Goal: Transaction & Acquisition: Purchase product/service

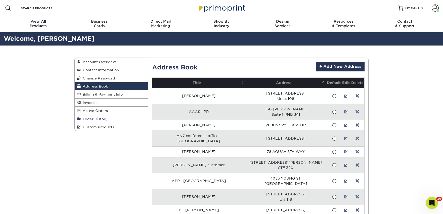
click at [103, 119] on span "Order History" at bounding box center [94, 119] width 27 height 4
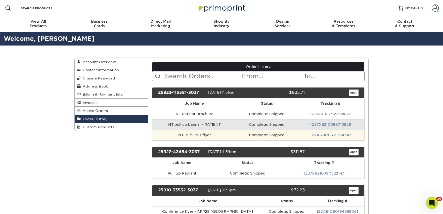
click at [259, 136] on td "Complete: Shipped" at bounding box center [267, 135] width 60 height 11
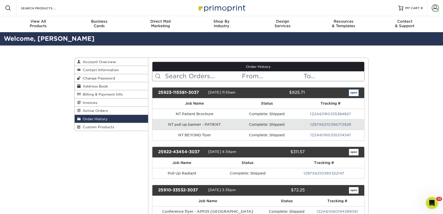
click at [350, 94] on link "open" at bounding box center [354, 92] width 10 height 7
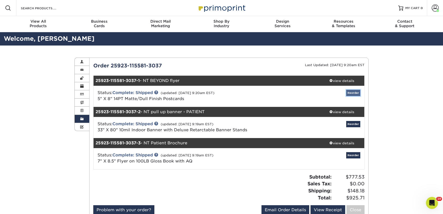
click at [351, 93] on link "Reorder" at bounding box center [353, 93] width 14 height 6
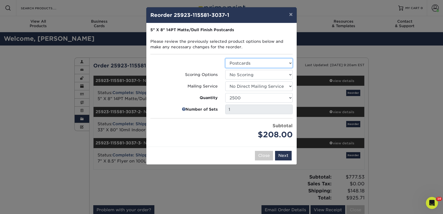
click at [255, 61] on select "Select Option Postcards" at bounding box center [258, 63] width 67 height 10
click at [247, 96] on select "100 250 500 1000 2500 5000 10000 15000 20000 25000 30000 35000 40000 45000 5000…" at bounding box center [258, 98] width 67 height 10
select select "6237a36b-b046-4ef6-8fed-6cb9c22a5ece"
click at [225, 93] on select "100 250 500 1000 2500 5000 10000 15000 20000 25000 30000 35000 40000 45000 5000…" at bounding box center [258, 98] width 67 height 10
click at [283, 155] on button "Next" at bounding box center [283, 156] width 17 height 10
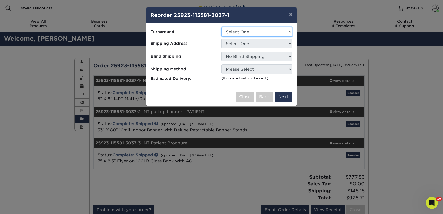
click at [244, 34] on select "Select One 2-4 Business Days 2 Day Next Business Day" at bounding box center [256, 32] width 71 height 10
select select "328dd37e-8fe7-4227-833a-46dd6766e98e"
click at [221, 27] on select "Select One 2-4 Business Days 2 Day Next Business Day" at bounding box center [256, 32] width 71 height 10
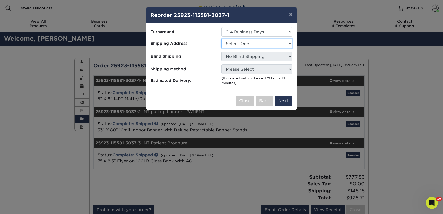
click at [241, 45] on select "Select One AAAS - PR Alison Mims AN7 conference office - TX Anne McLean Anu Ver…" at bounding box center [256, 44] width 71 height 10
select select "286712"
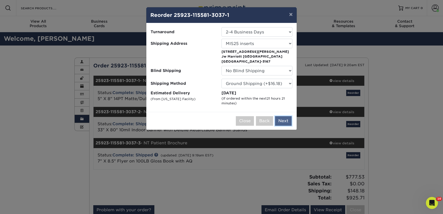
click at [281, 121] on button "Next" at bounding box center [283, 121] width 17 height 10
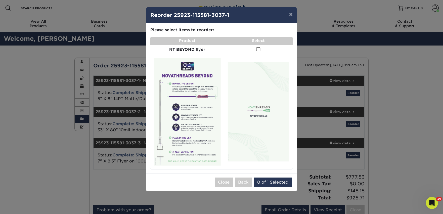
click at [257, 50] on span at bounding box center [258, 49] width 4 height 5
click at [0, 0] on input "checkbox" at bounding box center [0, 0] width 0 height 0
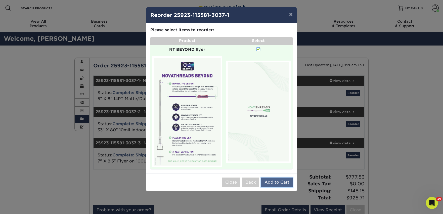
click at [280, 180] on button "Add to Cart" at bounding box center [276, 182] width 31 height 10
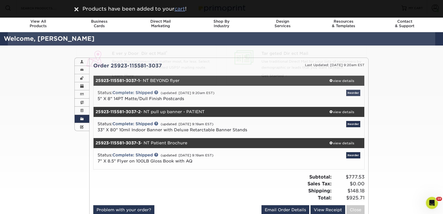
click at [181, 9] on u "cart" at bounding box center [179, 9] width 11 height 6
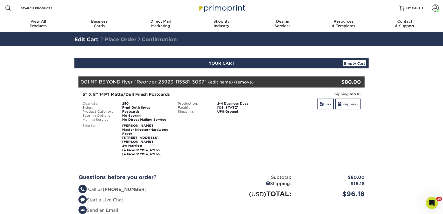
click at [222, 82] on link "(edit name)" at bounding box center [220, 82] width 25 height 5
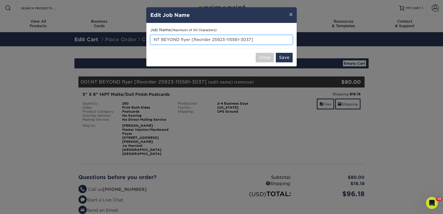
click at [185, 41] on input "NT BEYOND flyer [Reorder 25923-115581-3037]" at bounding box center [221, 40] width 142 height 10
type input "MIS25 insert flyer"
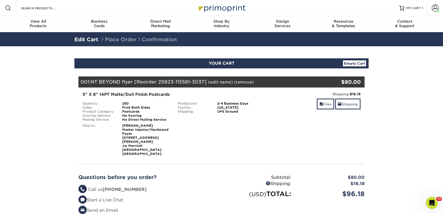
click at [222, 82] on link "(edit name)" at bounding box center [220, 82] width 25 height 5
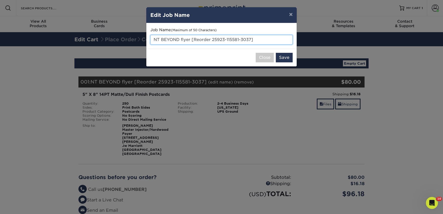
click at [213, 41] on input "NT BEYOND flyer [Reorder 25923-115581-3037]" at bounding box center [221, 40] width 142 height 10
type input "MIS25 insert flyer"
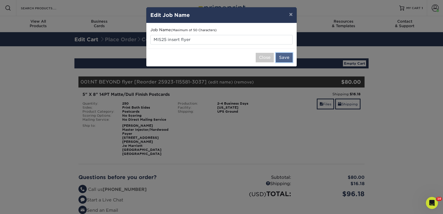
click at [281, 58] on button "Save" at bounding box center [284, 58] width 17 height 10
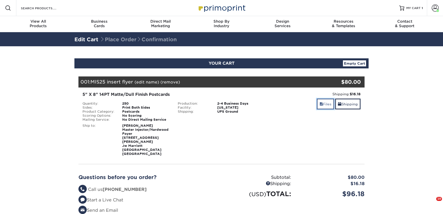
click at [321, 104] on span at bounding box center [321, 104] width 4 height 4
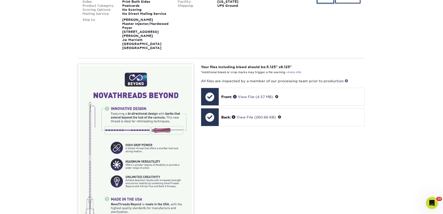
scroll to position [120, 0]
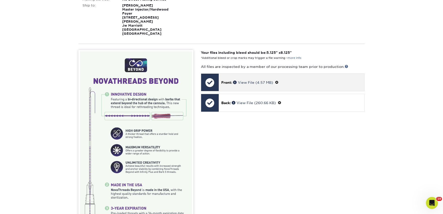
click at [277, 80] on span at bounding box center [277, 82] width 4 height 4
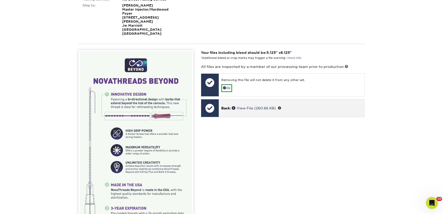
click at [281, 106] on span at bounding box center [280, 108] width 4 height 4
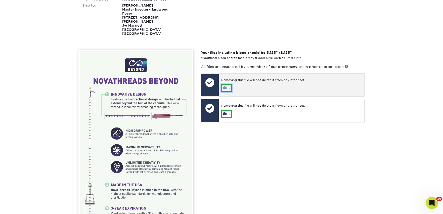
click at [228, 84] on link "Ok" at bounding box center [226, 88] width 11 height 8
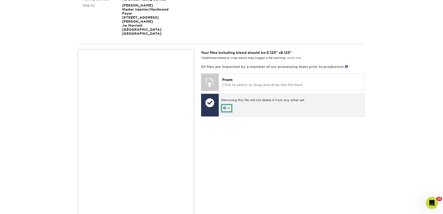
click at [228, 104] on link "Ok" at bounding box center [226, 108] width 11 height 8
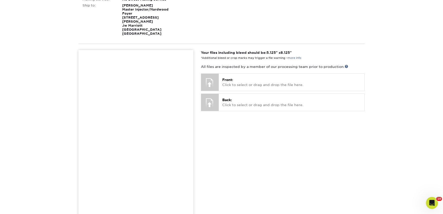
click at [212, 142] on div "Your files including bleed should be: 5.125 " x 8.125 " *Additional bleed or cr…" at bounding box center [282, 169] width 171 height 238
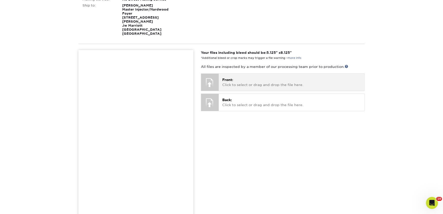
click at [245, 83] on p "Front: Click to select or drag and drop the file here." at bounding box center [291, 82] width 138 height 10
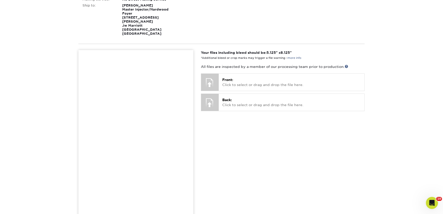
click at [229, 67] on div "Your files including bleed should be: 5.125 " x 8.125 " *Additional bleed or cr…" at bounding box center [282, 169] width 171 height 238
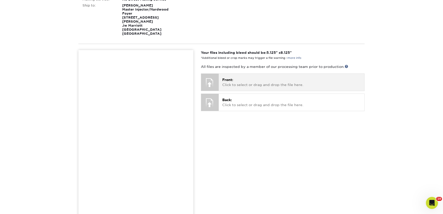
click at [229, 78] on span "Front:" at bounding box center [227, 80] width 11 height 4
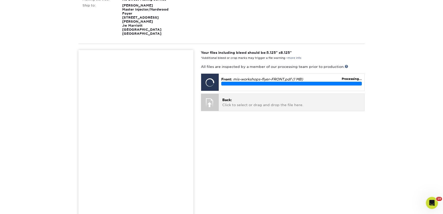
click at [315, 94] on div "Back: Click to select or drag and drop the file here. Choose file" at bounding box center [292, 102] width 146 height 17
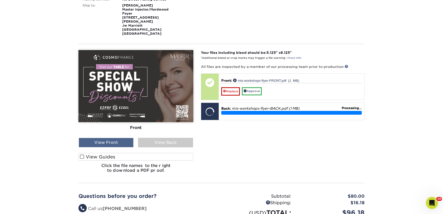
click at [117, 138] on div "View Front" at bounding box center [106, 143] width 55 height 10
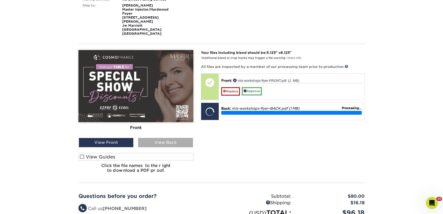
click at [163, 142] on div "View Back" at bounding box center [165, 143] width 55 height 10
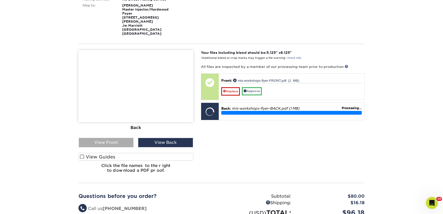
click at [118, 138] on div "View Front" at bounding box center [106, 143] width 55 height 10
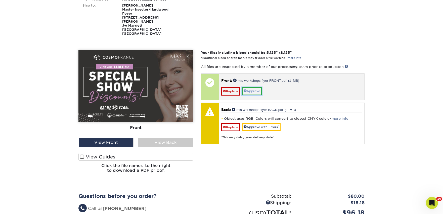
click at [257, 87] on link "Approve" at bounding box center [252, 91] width 20 height 8
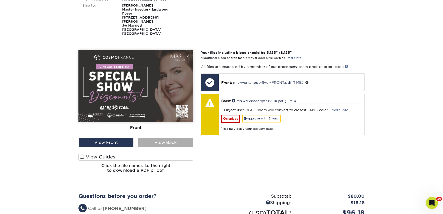
click at [154, 140] on div "View Back" at bounding box center [165, 143] width 55 height 10
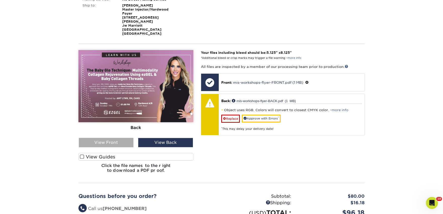
click at [123, 138] on div "View Front" at bounding box center [106, 143] width 55 height 10
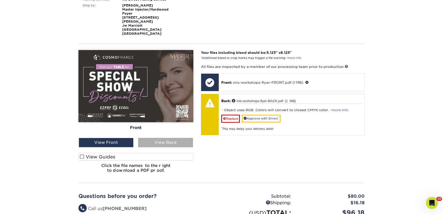
click at [166, 138] on div "View Back" at bounding box center [165, 143] width 55 height 10
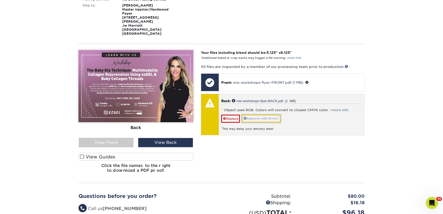
click at [262, 115] on link "Approve with Errors *" at bounding box center [261, 119] width 39 height 8
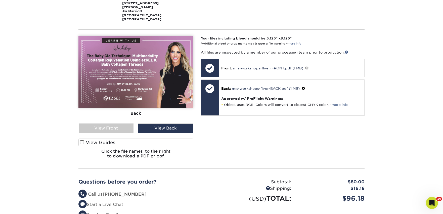
scroll to position [225, 0]
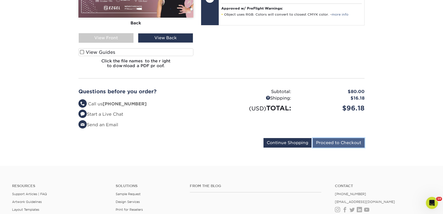
click at [326, 138] on input "Proceed to Checkout" at bounding box center [339, 143] width 52 height 10
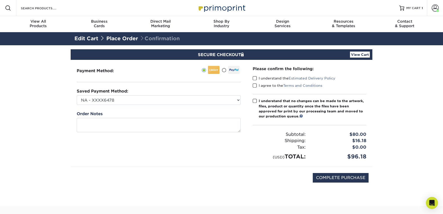
click at [255, 77] on span at bounding box center [255, 78] width 4 height 5
click at [0, 0] on input "I understand the Estimated Delivery Policy" at bounding box center [0, 0] width 0 height 0
click at [255, 87] on span at bounding box center [255, 85] width 4 height 5
click at [0, 0] on input "I agree to the Terms and Conditions" at bounding box center [0, 0] width 0 height 0
click at [255, 100] on span at bounding box center [255, 101] width 4 height 5
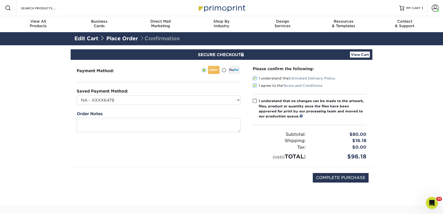
click at [0, 0] on input "I understand that no changes can be made to the artwork, files, product or quan…" at bounding box center [0, 0] width 0 height 0
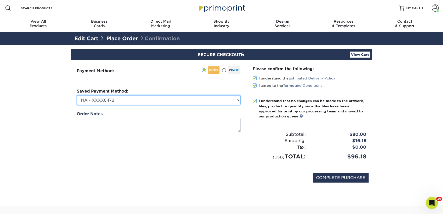
click at [228, 101] on select "NA - XXXX6478 NovaThreads - XXXX3086 CosmoFrance - XXXX3973 Conference - XXXX66…" at bounding box center [159, 100] width 164 height 10
select select "69607"
click at [77, 95] on select "NA - XXXX6478 NovaThreads - XXXX3086 CosmoFrance - XXXX3973 Conference - XXXX66…" at bounding box center [159, 100] width 164 height 10
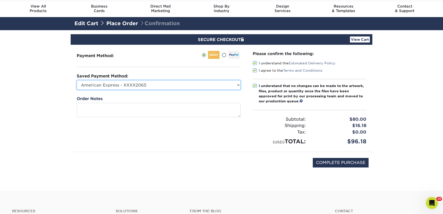
scroll to position [21, 0]
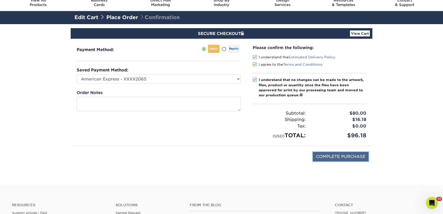
click at [333, 156] on input "COMPLETE PURCHASE" at bounding box center [341, 157] width 56 height 10
type input "PROCESSING, PLEASE WAIT..."
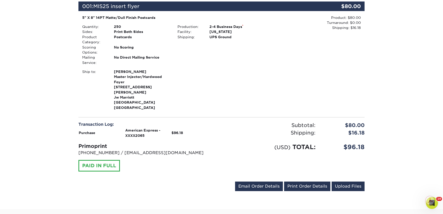
scroll to position [158, 0]
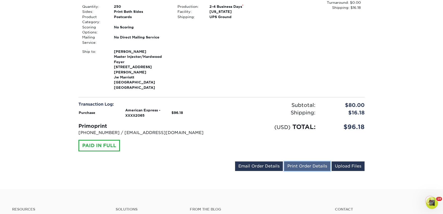
click at [296, 164] on link "Print Order Details" at bounding box center [307, 166] width 46 height 10
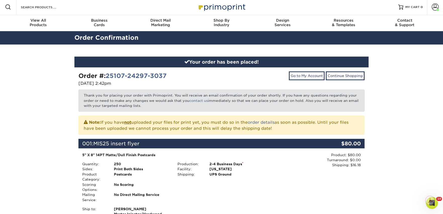
scroll to position [0, 0]
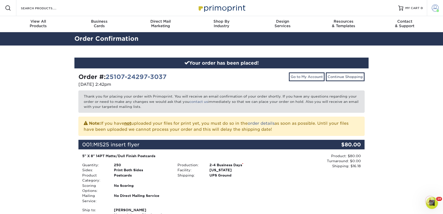
click at [431, 6] on link "Account" at bounding box center [435, 8] width 16 height 16
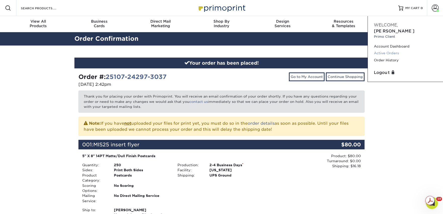
click at [390, 50] on link "Active Orders" at bounding box center [405, 53] width 63 height 7
click at [385, 50] on link "Active Orders" at bounding box center [405, 53] width 63 height 7
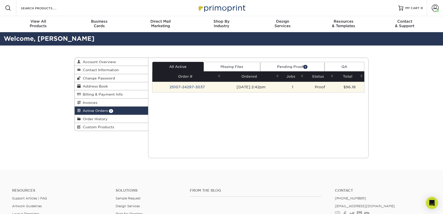
click at [222, 87] on td "[DATE] 2:42pm" at bounding box center [251, 87] width 58 height 11
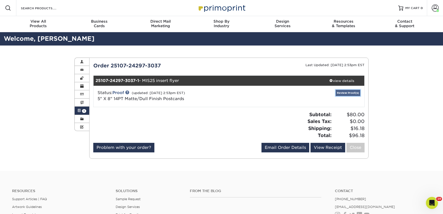
click at [353, 93] on link "Review Proof(s)" at bounding box center [348, 93] width 25 height 6
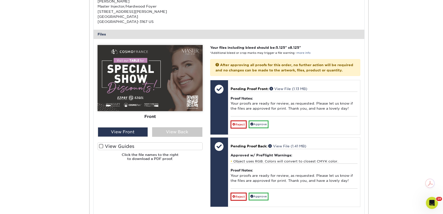
scroll to position [215, 0]
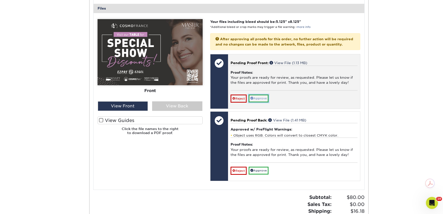
click at [267, 102] on link "Approve" at bounding box center [259, 99] width 20 height 8
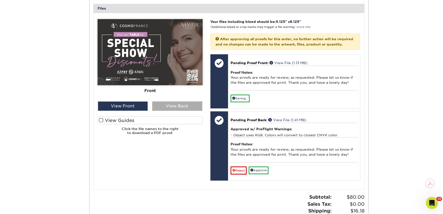
click at [182, 105] on div "View Back" at bounding box center [177, 106] width 50 height 10
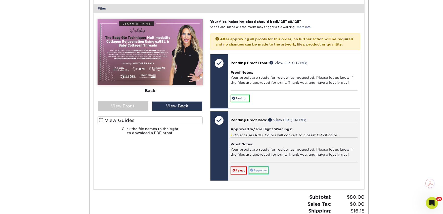
click at [264, 174] on link "Approve" at bounding box center [259, 170] width 20 height 8
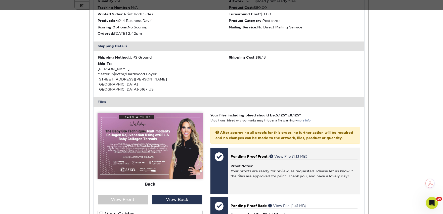
scroll to position [0, 0]
